Goal: Task Accomplishment & Management: Manage account settings

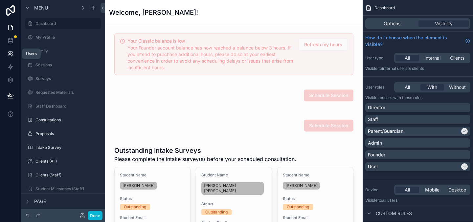
click at [12, 53] on icon at bounding box center [11, 53] width 1 height 2
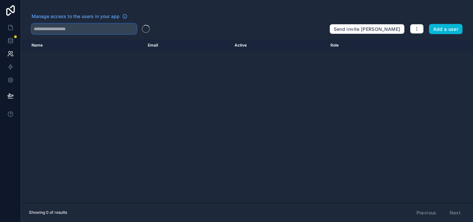
click at [78, 31] on input "text" at bounding box center [84, 29] width 105 height 11
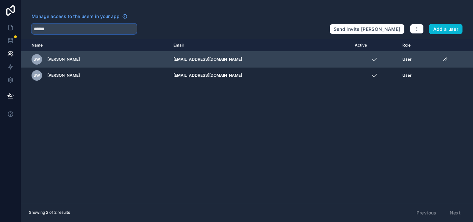
type input "******"
click at [443, 59] on icon "scrollable content" at bounding box center [445, 59] width 5 height 5
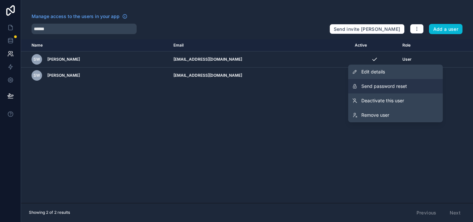
click at [413, 86] on button "Send password reset" at bounding box center [395, 86] width 95 height 14
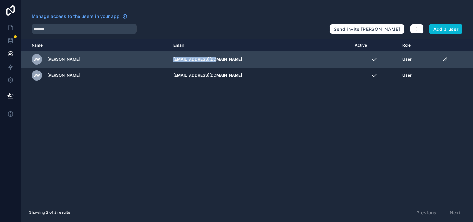
drag, startPoint x: 239, startPoint y: 63, endPoint x: 181, endPoint y: 60, distance: 57.9
click at [181, 60] on td "[EMAIL_ADDRESS][DOMAIN_NAME]" at bounding box center [260, 60] width 181 height 16
copy td "[EMAIL_ADDRESS][DOMAIN_NAME]"
